Goal: Task Accomplishment & Management: Complete application form

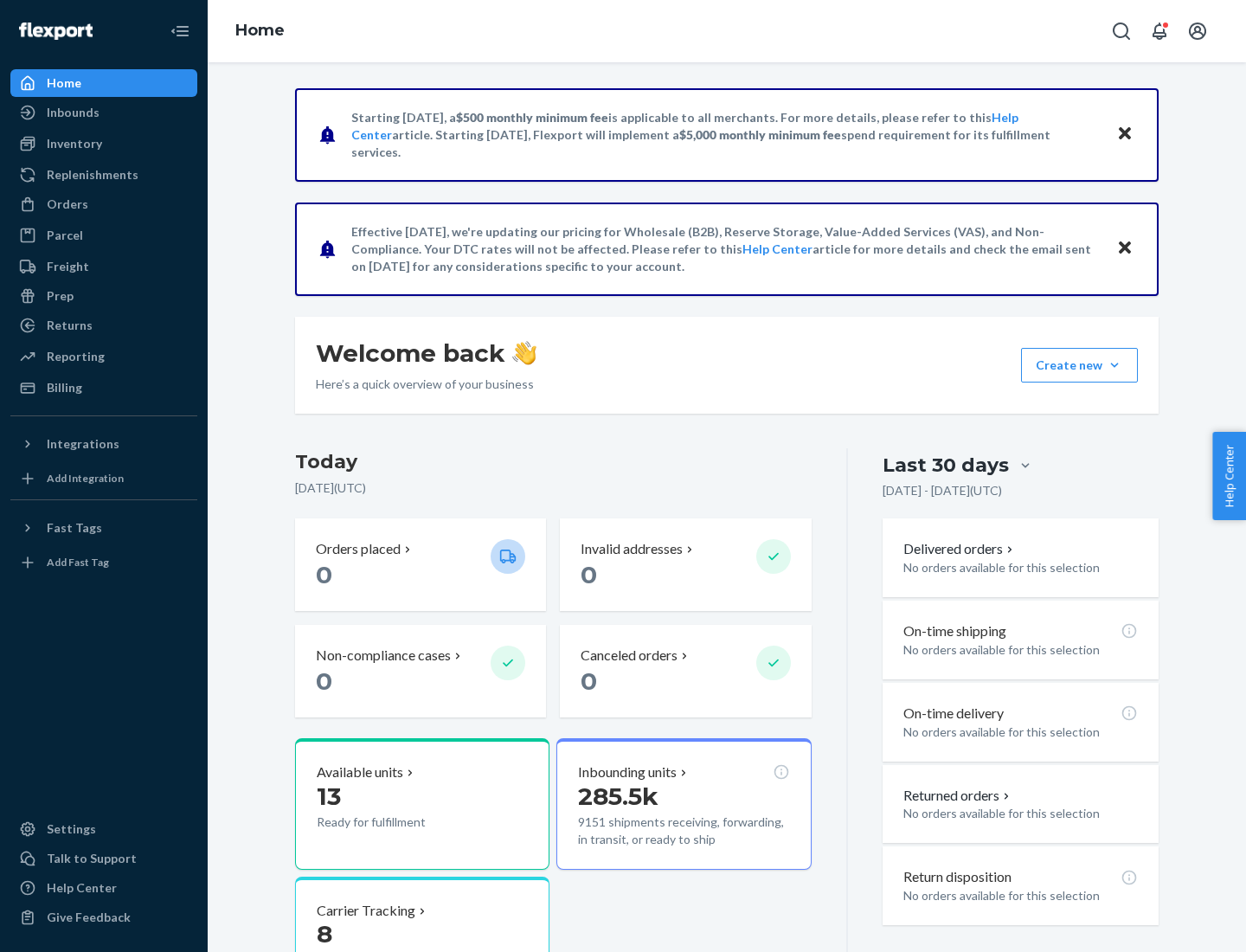
click at [90, 175] on div "Replenishments" at bounding box center [92, 175] width 92 height 18
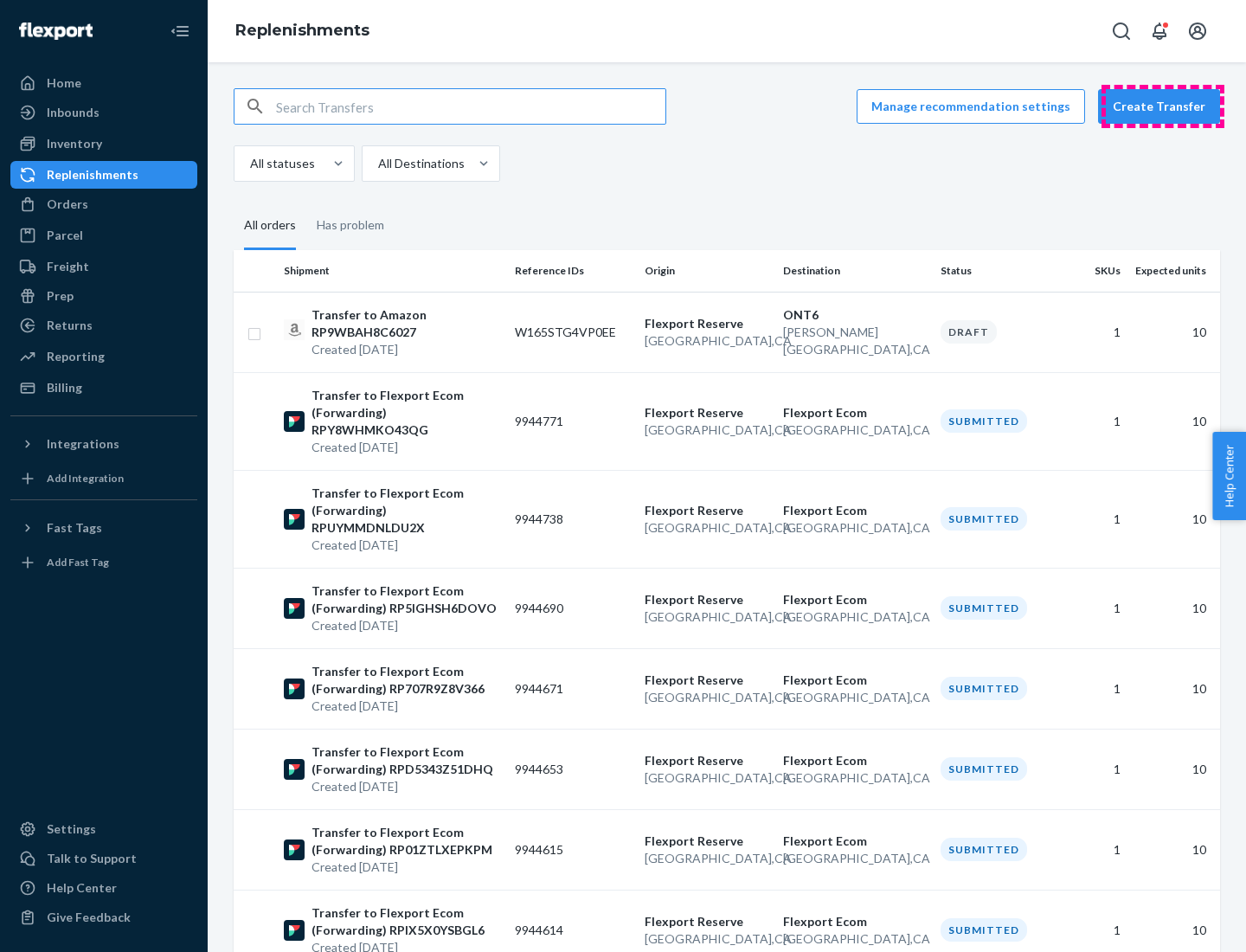
click at [1163, 106] on button "Create Transfer" at bounding box center [1158, 107] width 122 height 35
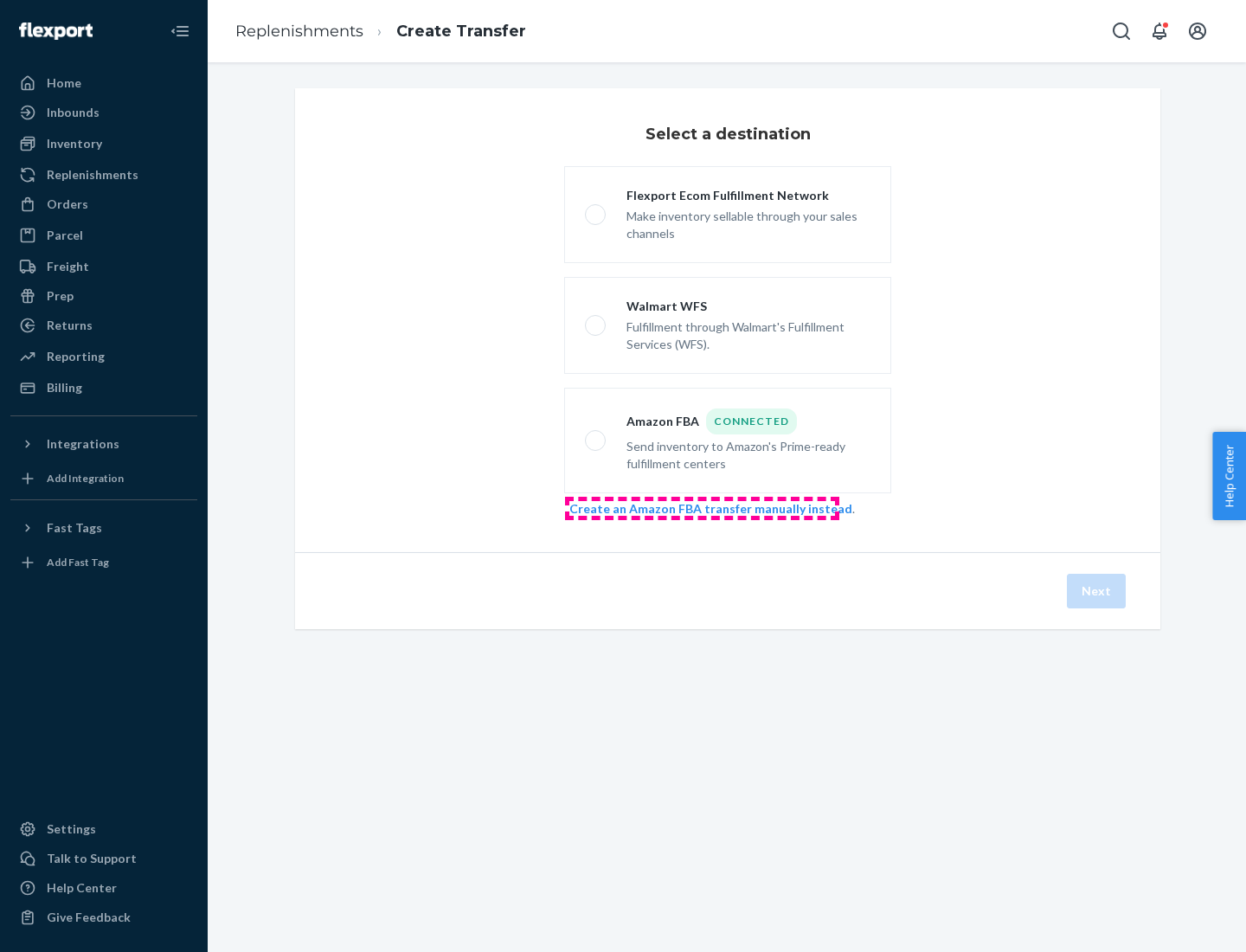
click at [702, 508] on link "Create an Amazon FBA transfer manually instead" at bounding box center [711, 508] width 283 height 15
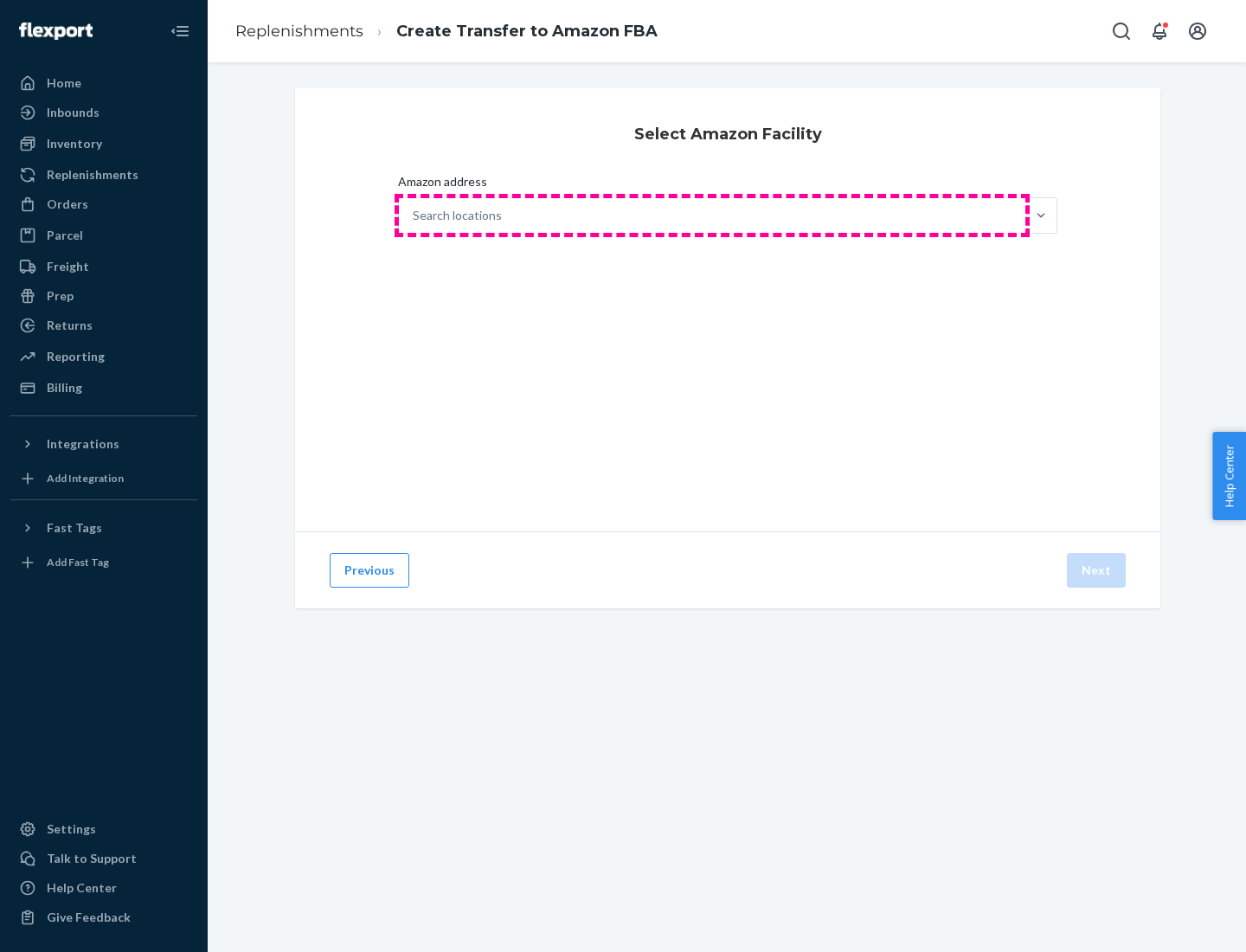
click at [713, 215] on div "Search locations" at bounding box center [713, 216] width 627 height 35
click at [415, 215] on input "Amazon address Search locations" at bounding box center [414, 215] width 2 height 18
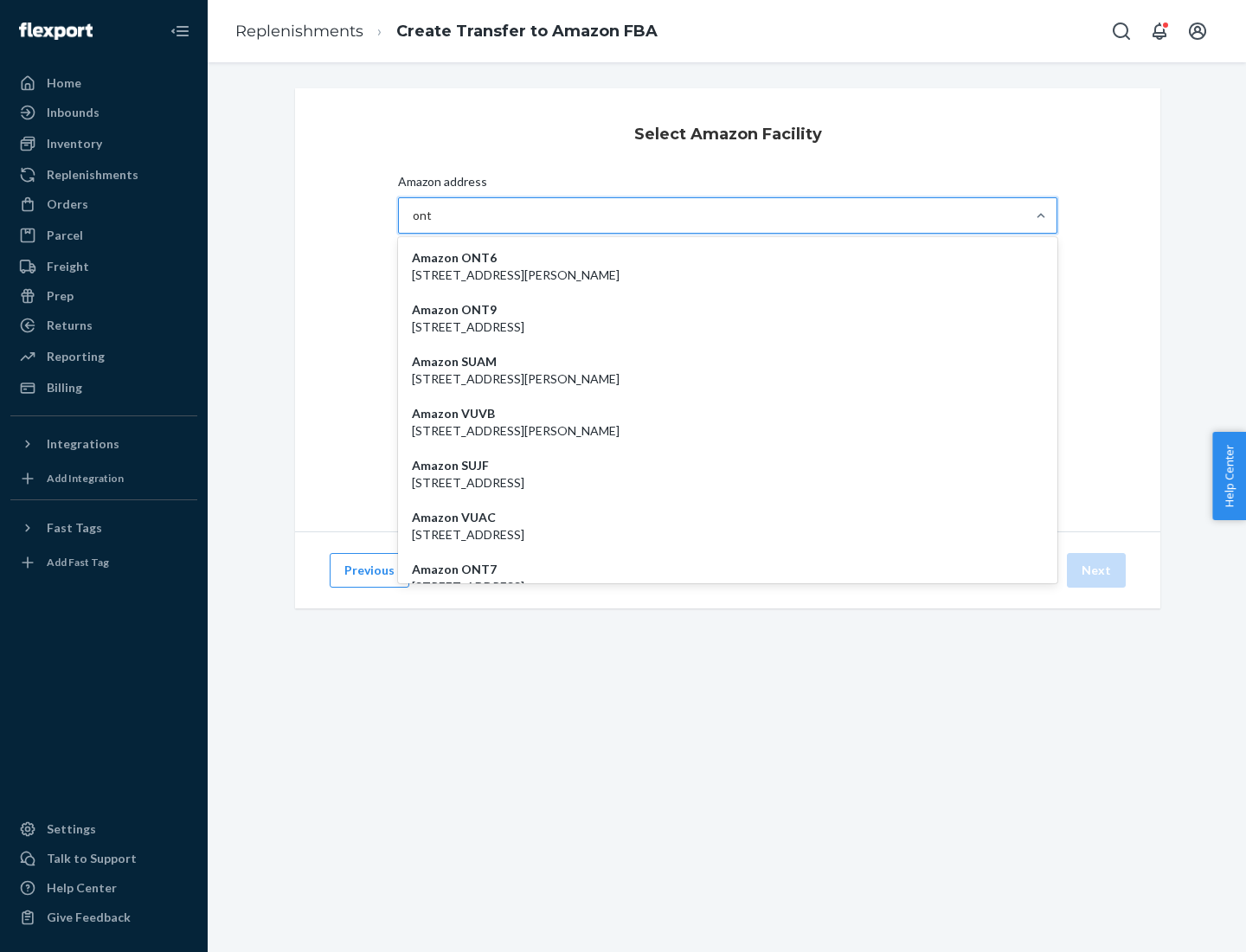
type input "ont6"
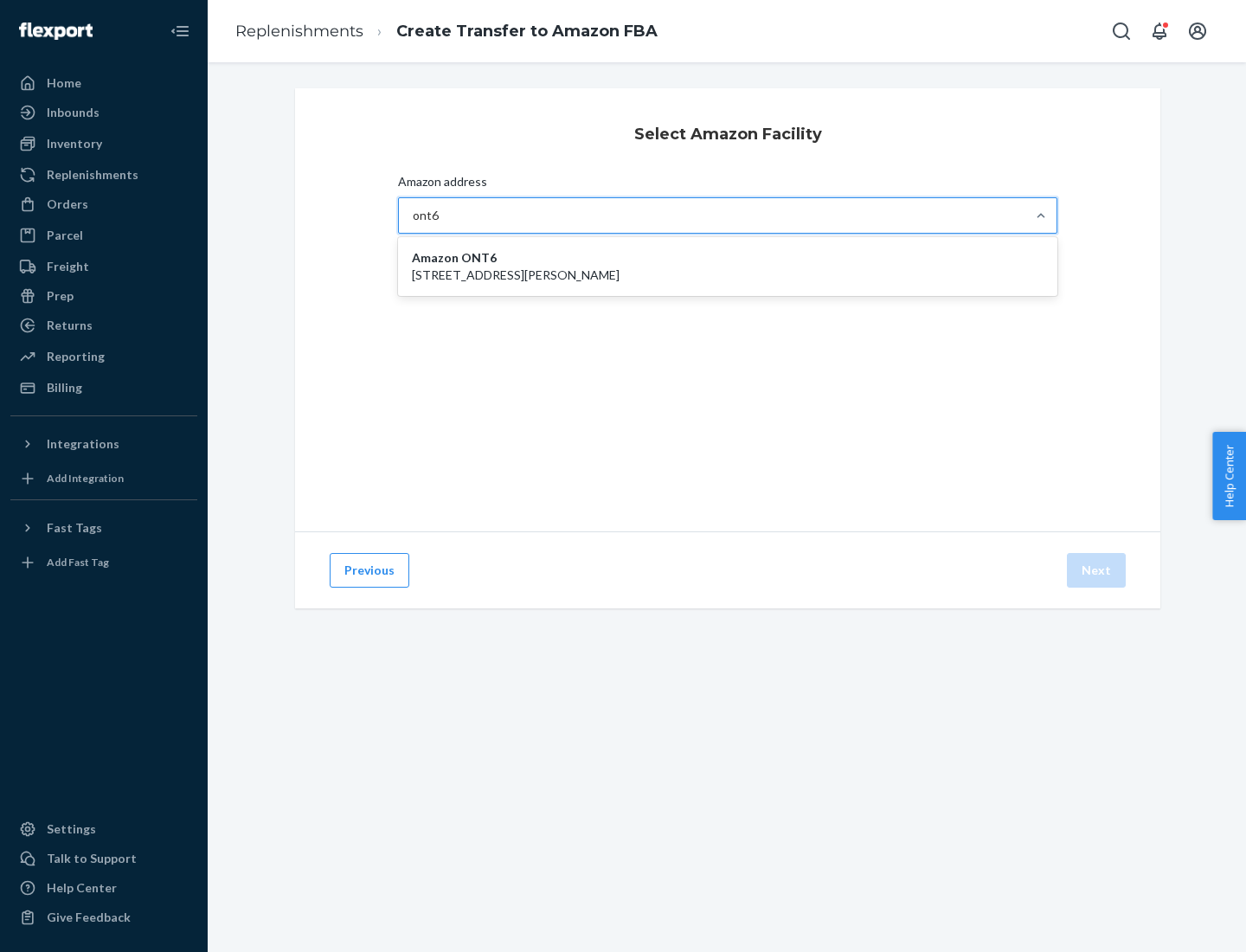
click at [728, 267] on p "[STREET_ADDRESS][PERSON_NAME]" at bounding box center [727, 275] width 632 height 18
click at [440, 224] on input "ont6" at bounding box center [426, 215] width 27 height 18
click at [1097, 570] on button "Next" at bounding box center [1096, 570] width 58 height 35
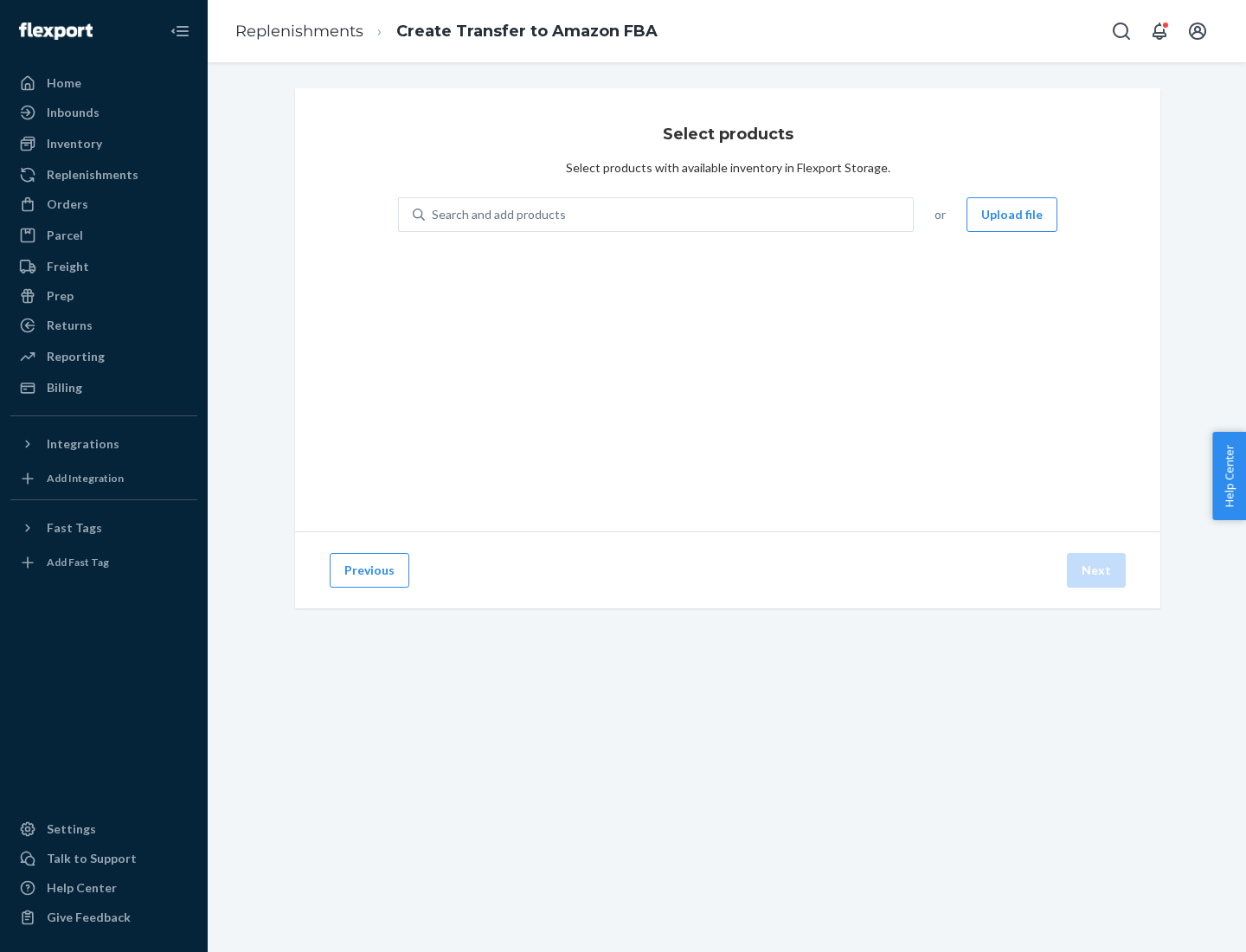
click at [496, 214] on div "Search and add products" at bounding box center [499, 215] width 134 height 18
click at [433, 214] on input "Search and add products" at bounding box center [433, 215] width 2 height 18
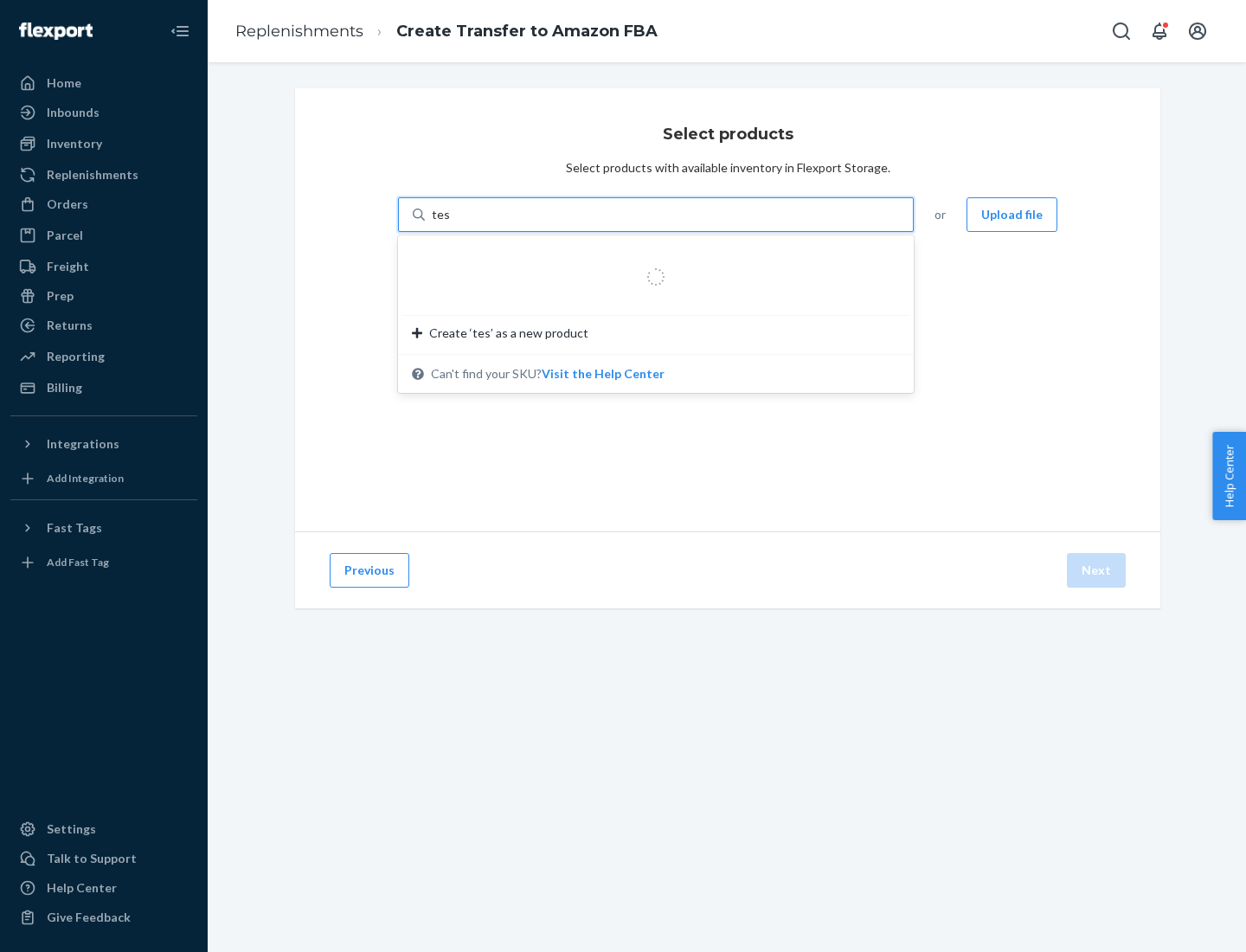
type input "test"
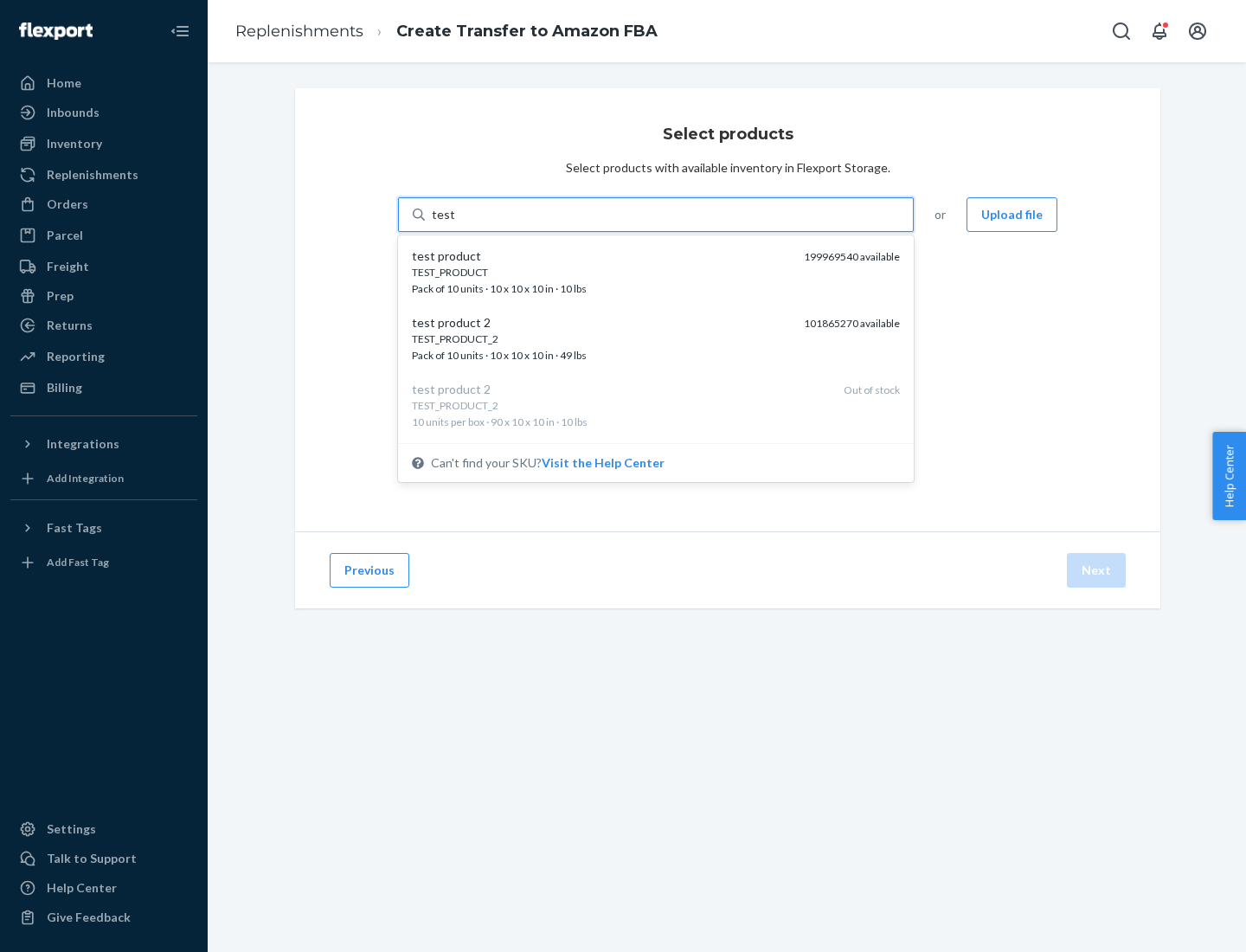
scroll to position [9, 0]
click at [602, 339] on div "TEST_PRODUCT_2 Pack of 10 units · 10 x 10 x 10 in · 49 lbs" at bounding box center [601, 339] width 378 height 32
click at [455, 223] on input "test" at bounding box center [443, 215] width 22 height 18
